Goal: Communication & Community: Ask a question

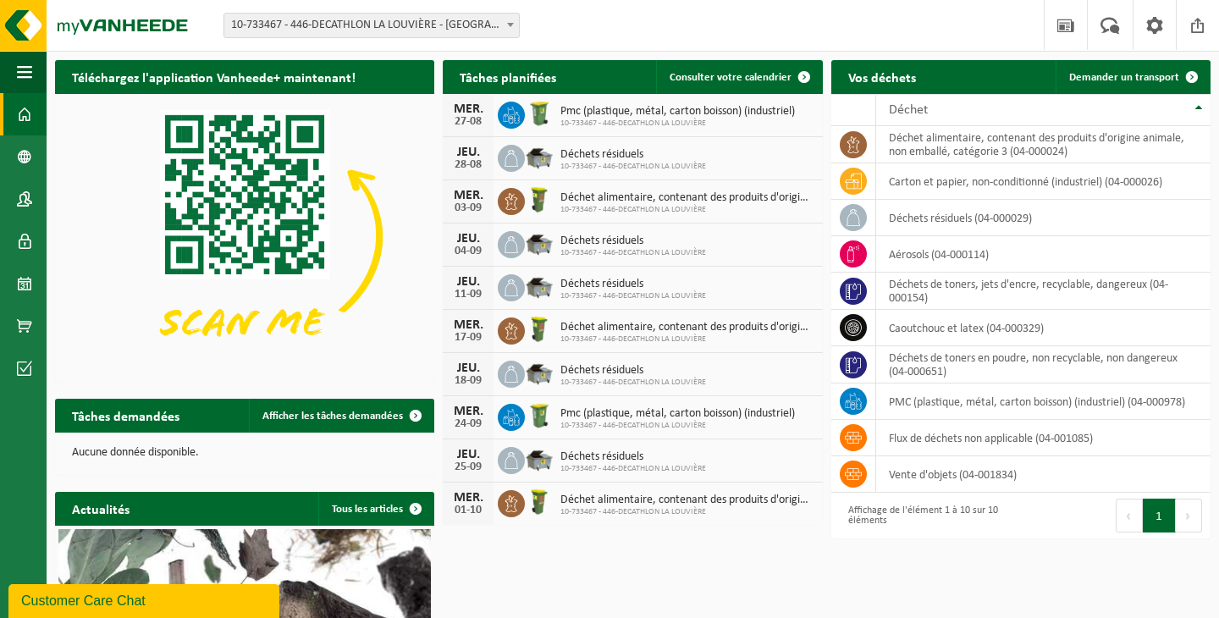
click at [256, 597] on div "Customer Care Chat" at bounding box center [143, 601] width 245 height 20
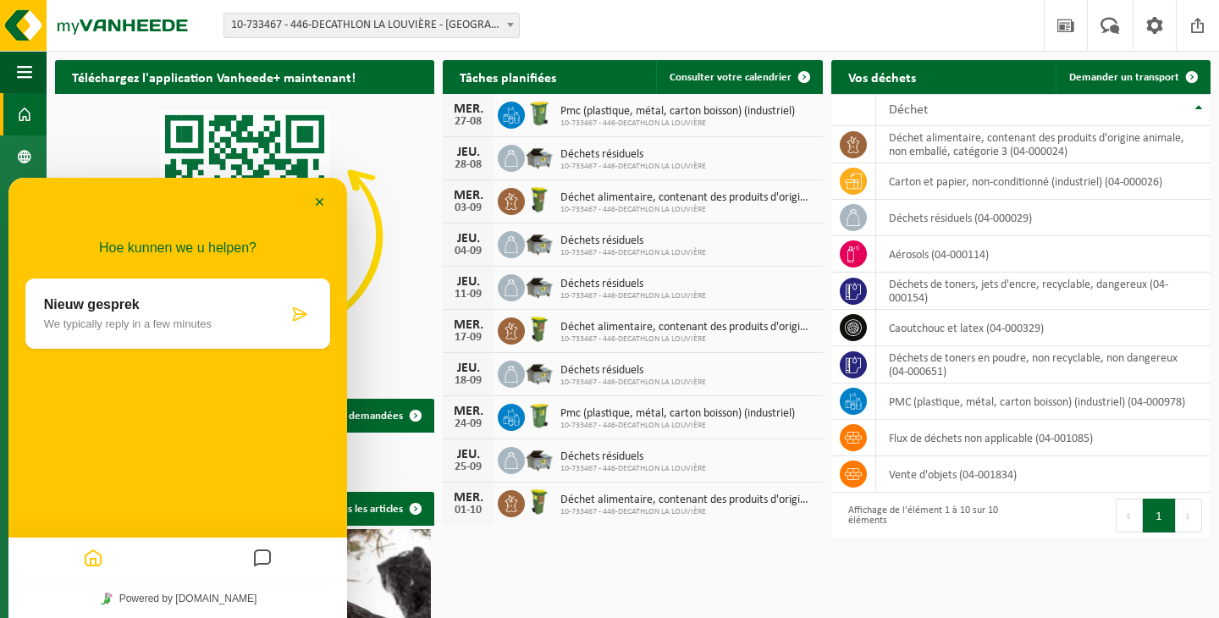
click at [317, 287] on div "Nieuw gesprek We typically reply in a few minutes" at bounding box center [177, 313] width 305 height 70
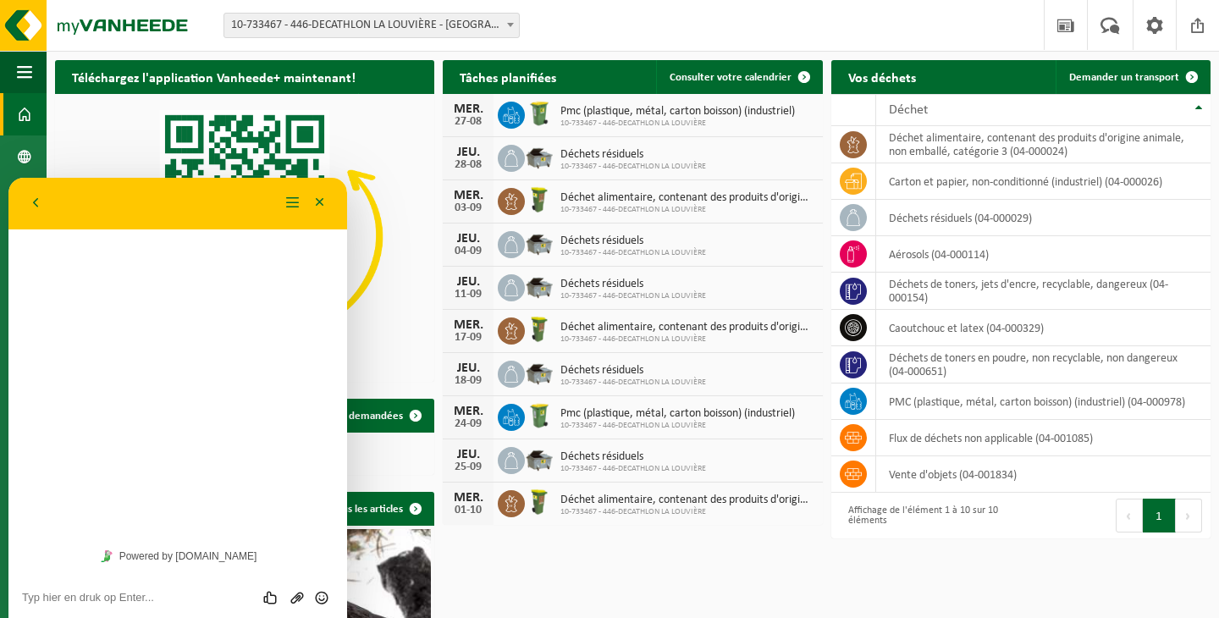
click at [8, 178] on textarea at bounding box center [8, 178] width 0 height 0
type textarea "Bonjour"
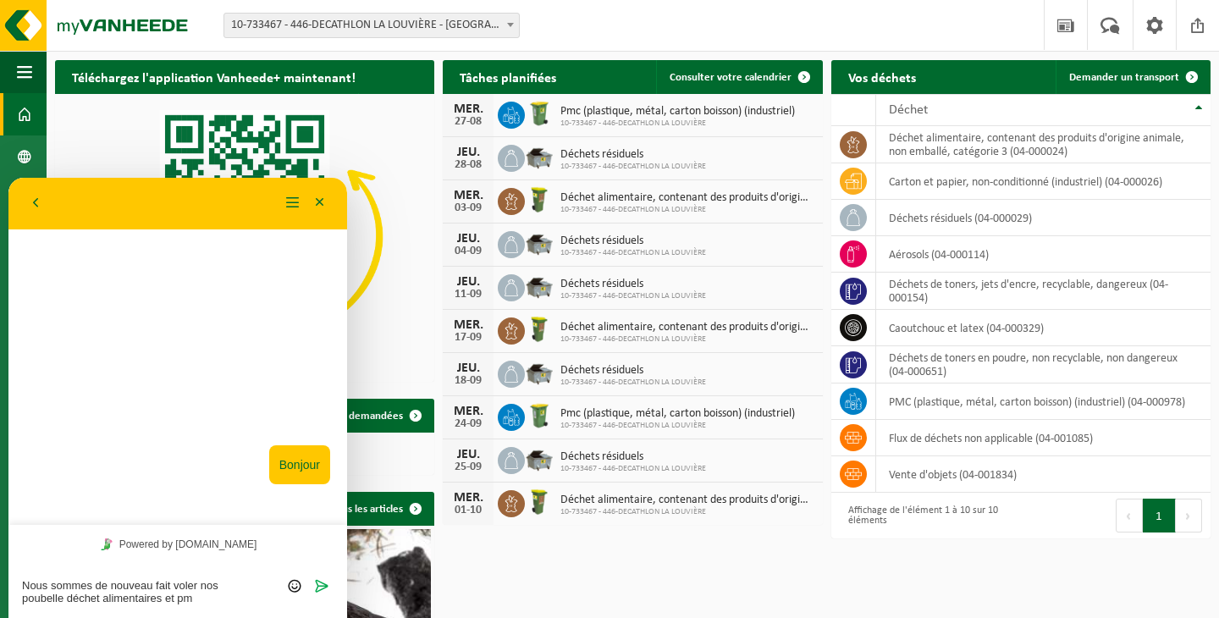
type textarea "Nous sommes de nouveau fait voler nos poubelle déchet alimentaires et pmc"
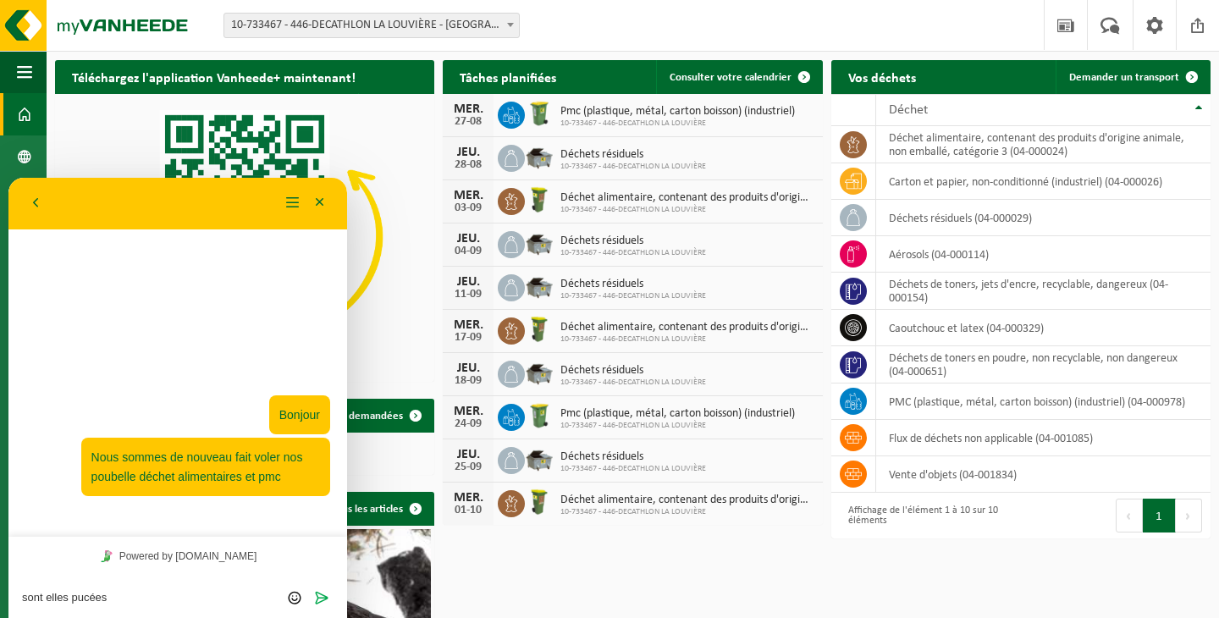
type textarea "sont elles pucées ?"
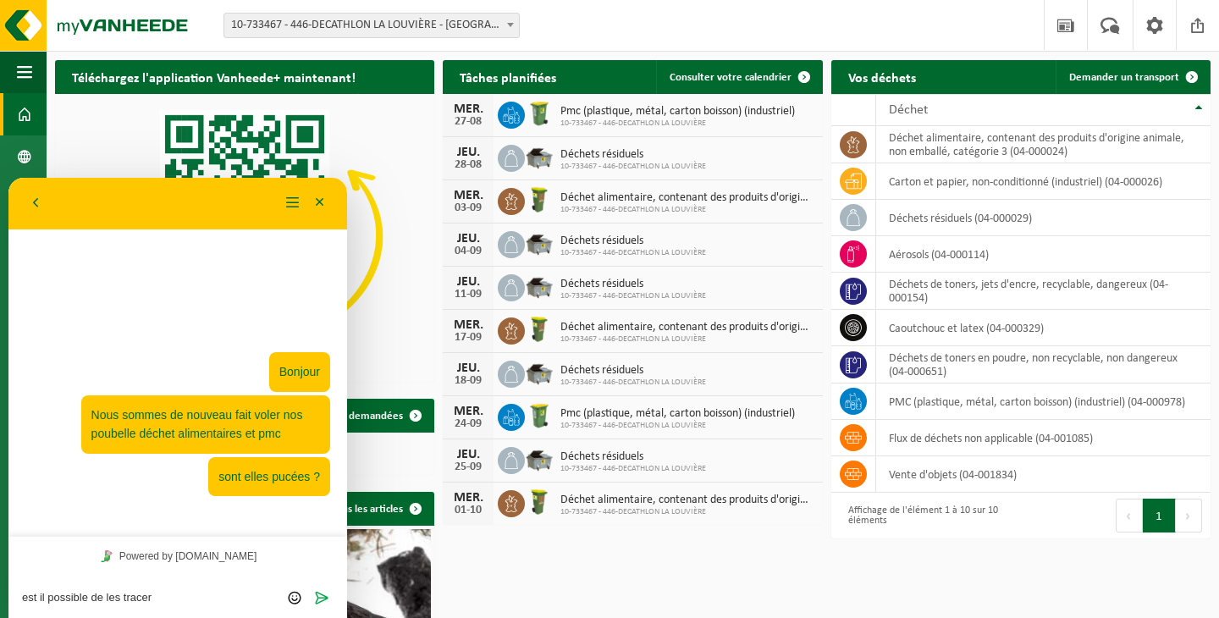
type textarea "est il possible de les tracer ?"
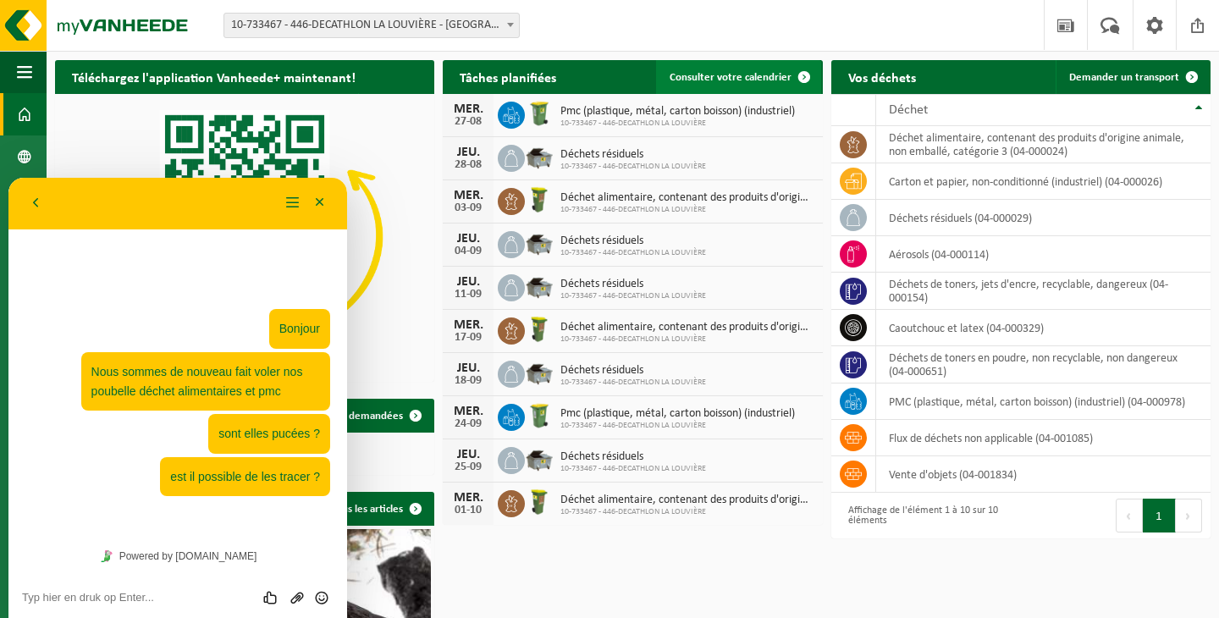
click at [762, 80] on span "Consulter votre calendrier" at bounding box center [730, 77] width 122 height 11
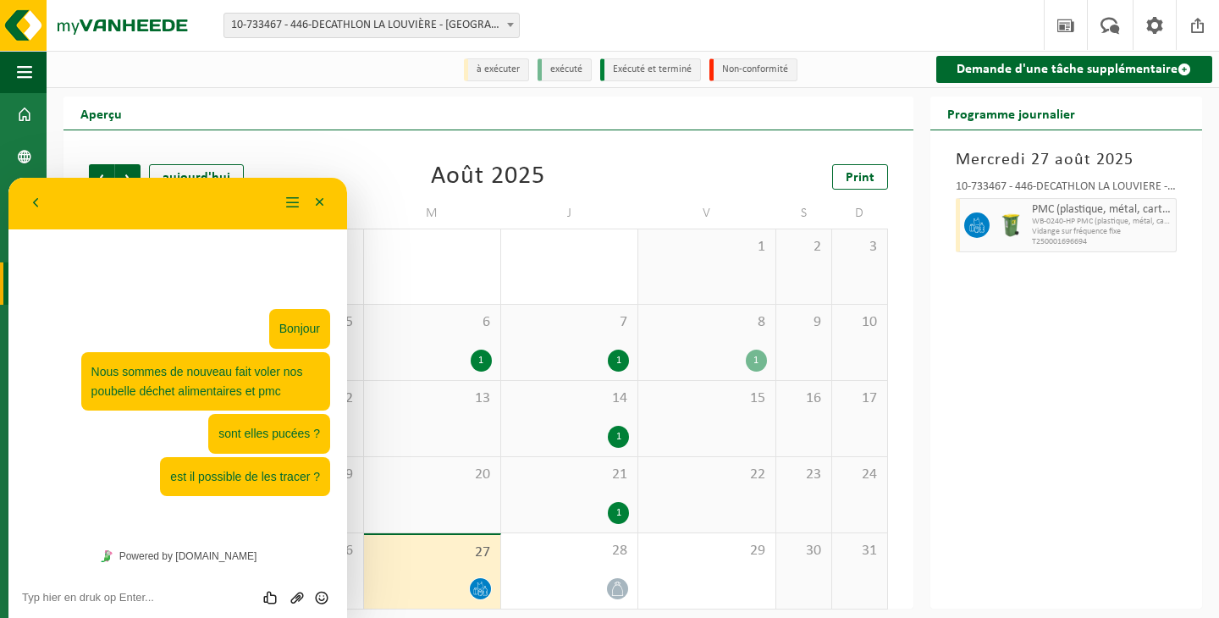
scroll to position [8, 0]
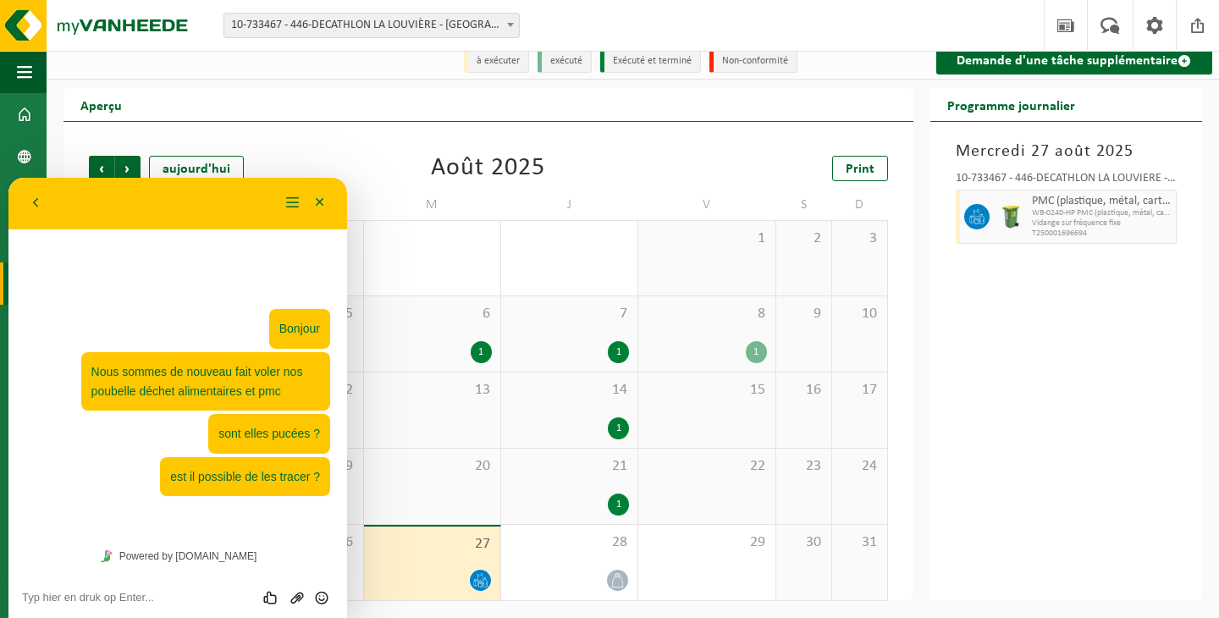
click at [1030, 212] on div "PMC (plastique, métal, carton boisson) (industriel) WB-0240-HP PMC (plastique, …" at bounding box center [1101, 217] width 149 height 54
click at [21, 113] on span at bounding box center [24, 114] width 15 height 42
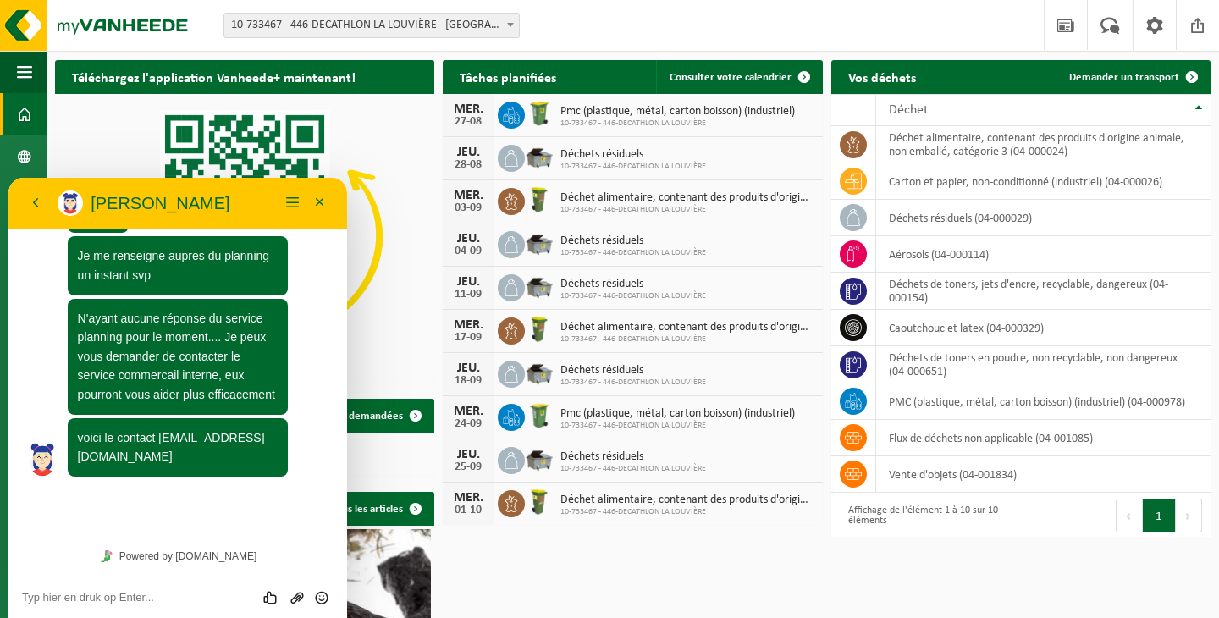
scroll to position [229, 0]
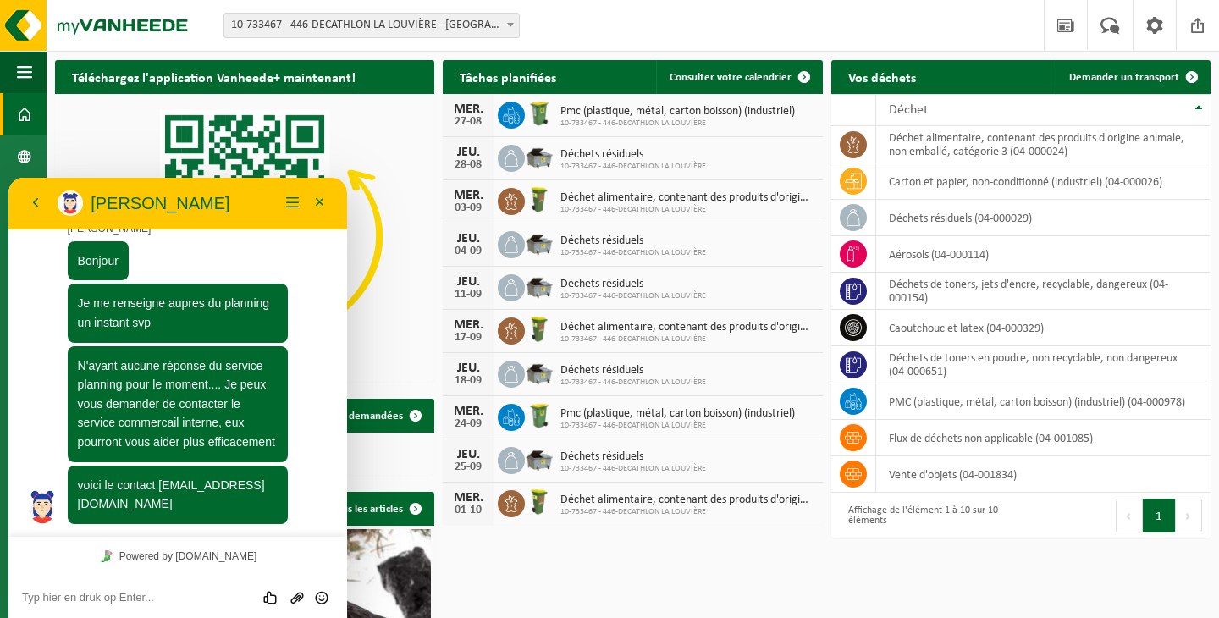
click at [8, 178] on textarea at bounding box center [8, 178] width 0 height 0
type textarea "parfait merci"
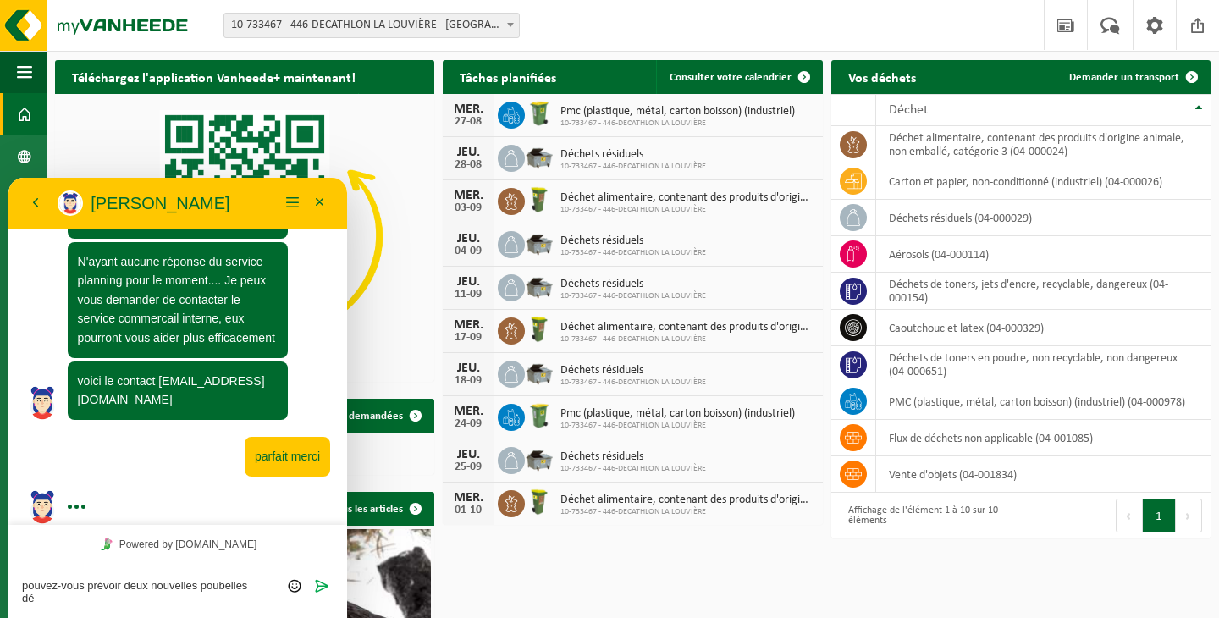
scroll to position [0, 0]
type textarea "pouvez-vous prévoir deux nouvelles poubelles déjà ?"
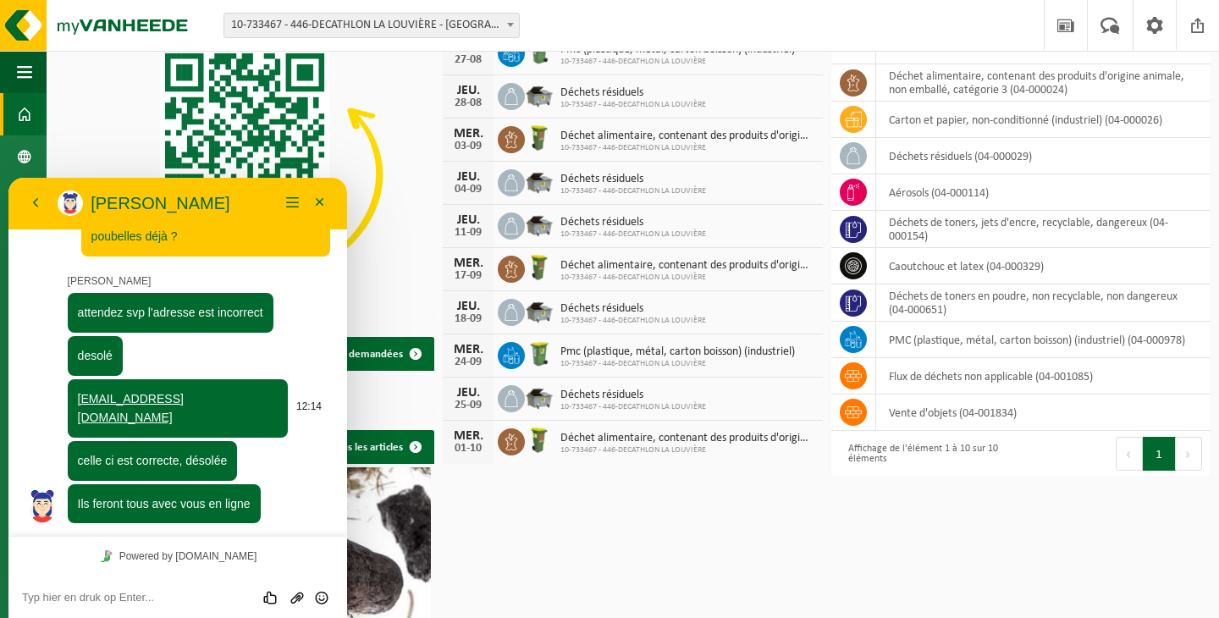
scroll to position [63, 0]
type textarea "ok ok"
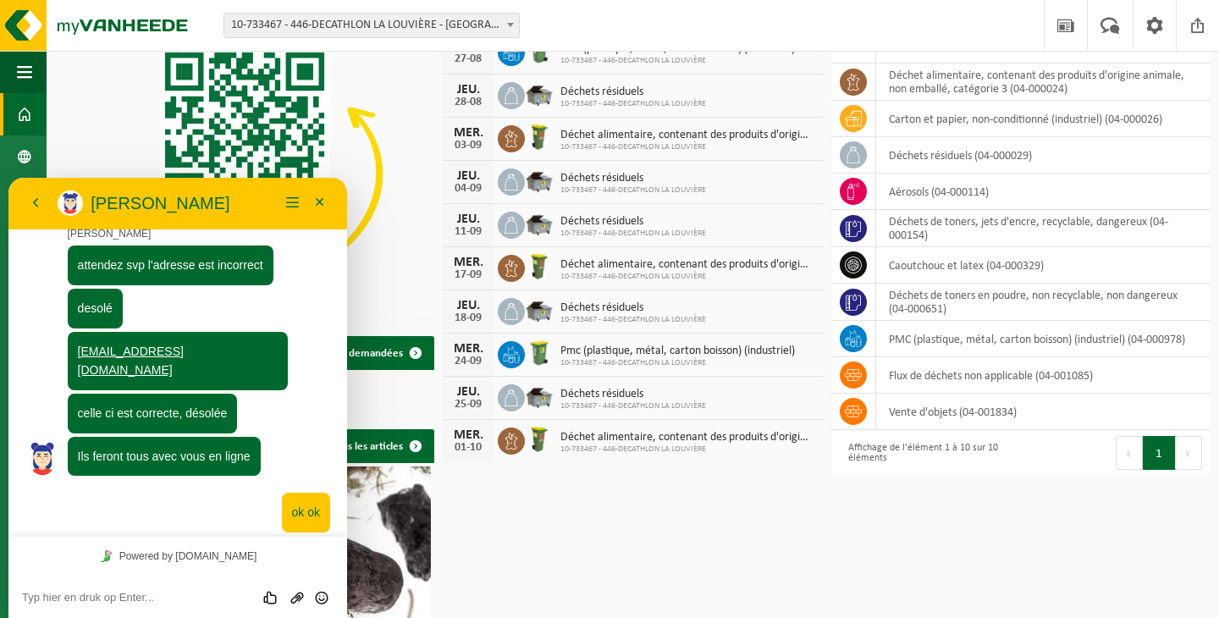
scroll to position [670, 0]
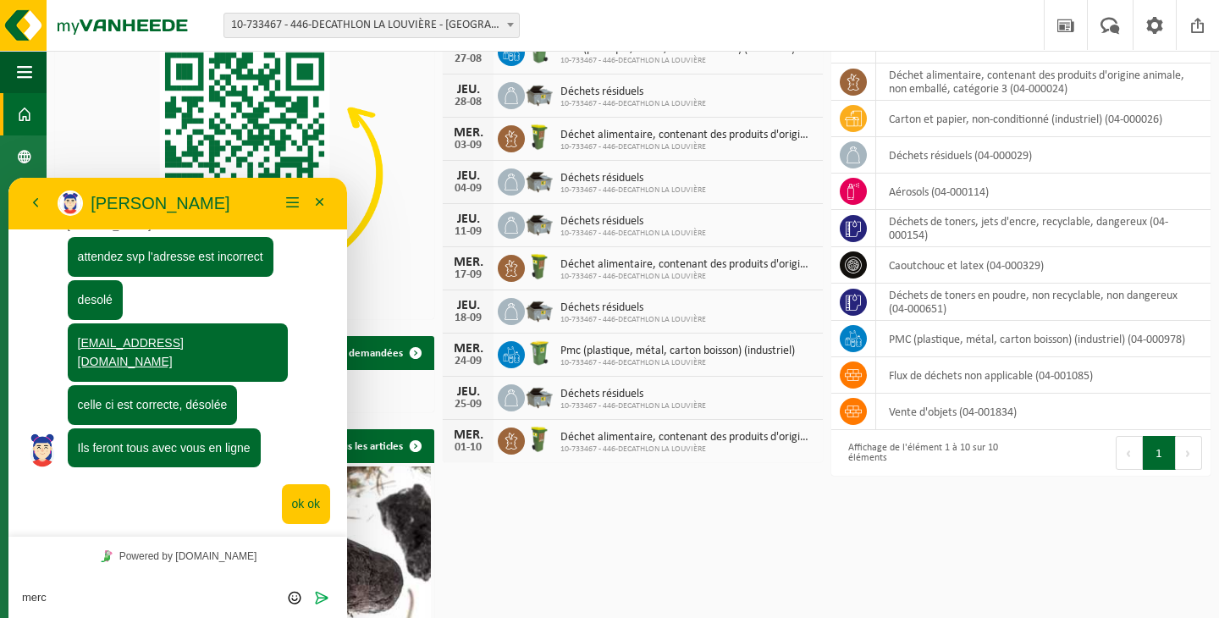
type textarea "merc!"
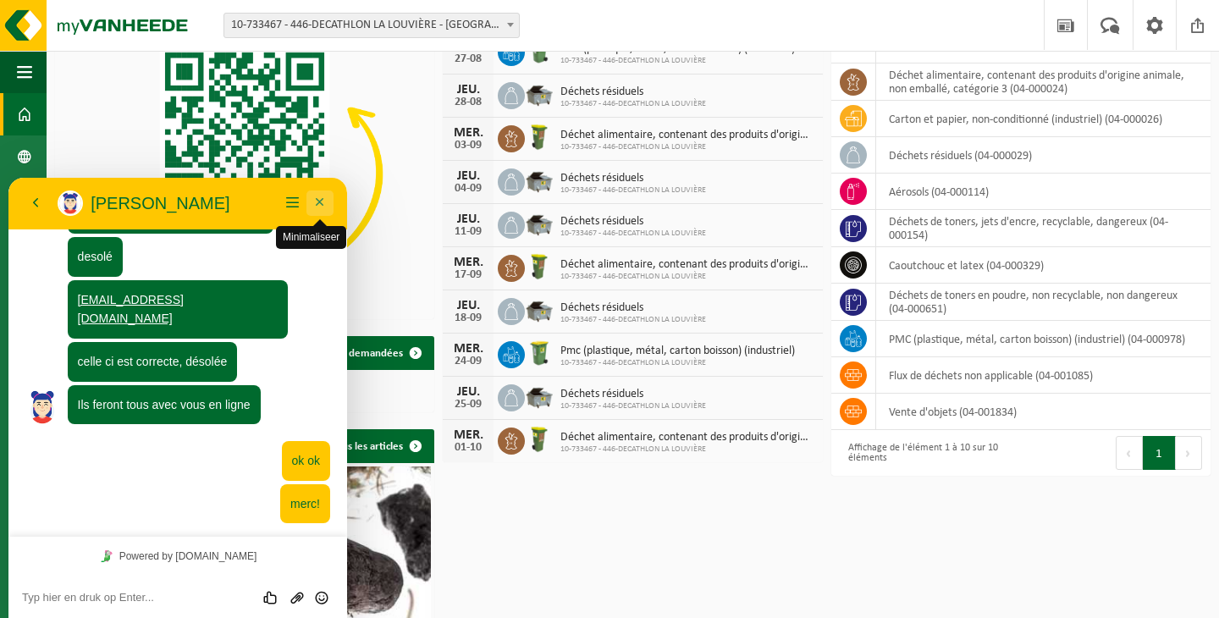
click at [315, 207] on button "Minimaliseer" at bounding box center [319, 202] width 27 height 25
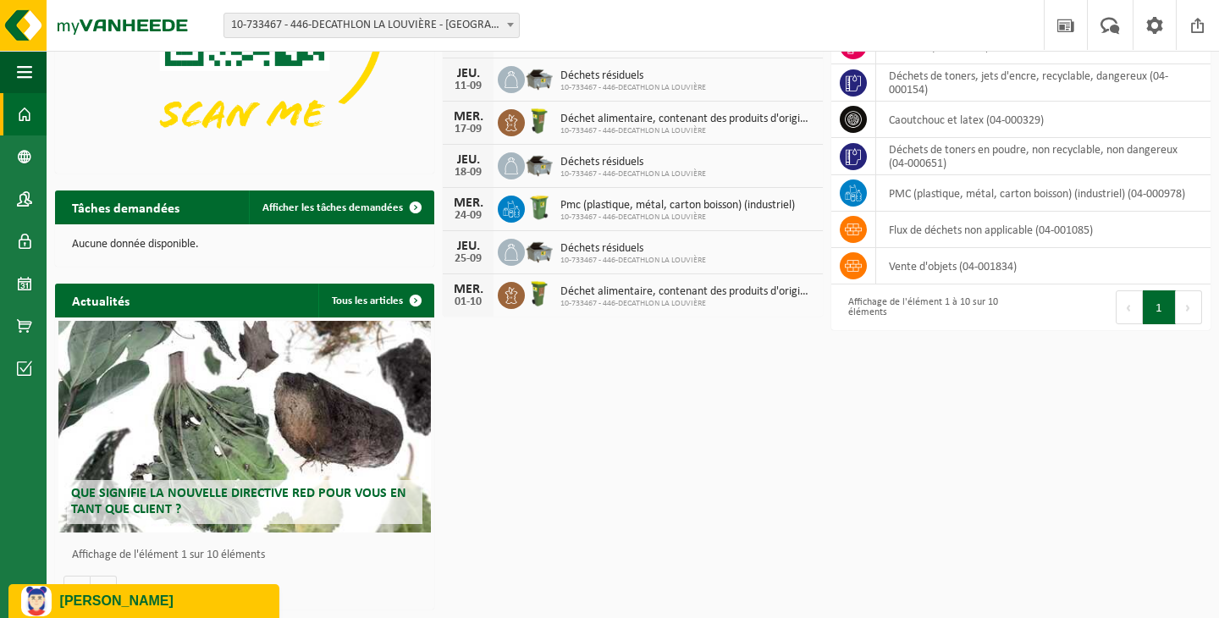
scroll to position [0, 0]
